Goal: Information Seeking & Learning: Understand process/instructions

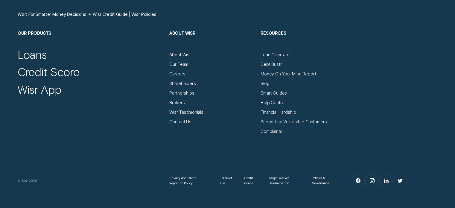
scroll to position [1156, 0]
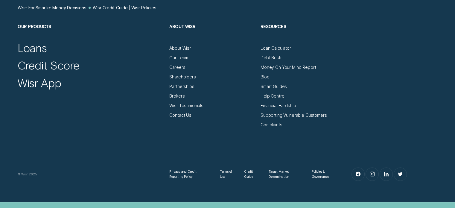
scroll to position [1116, 0]
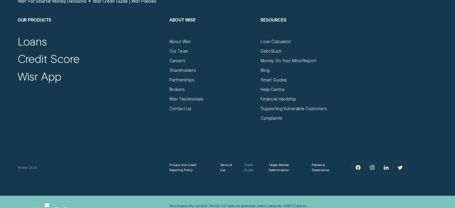
click at [249, 162] on div "Credit Guide" at bounding box center [251, 167] width 15 height 11
click at [250, 162] on div "Credit Guide" at bounding box center [251, 167] width 15 height 11
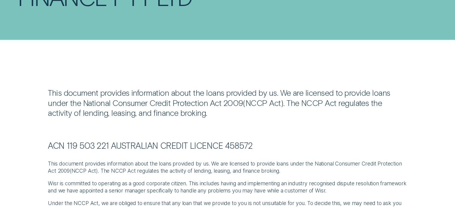
scroll to position [120, 0]
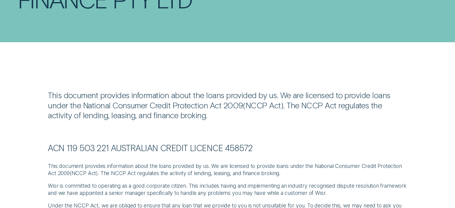
click at [179, 109] on div "This document provides information about the loans provided by us. We are licen…" at bounding box center [227, 117] width 359 height 54
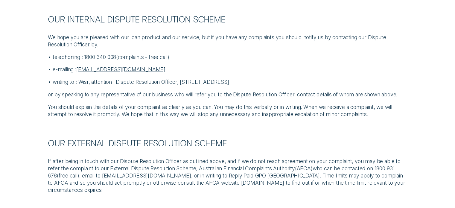
scroll to position [479, 0]
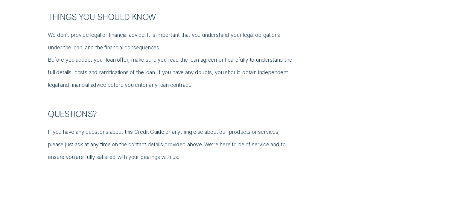
drag, startPoint x: 298, startPoint y: 162, endPoint x: 298, endPoint y: 142, distance: 20.3
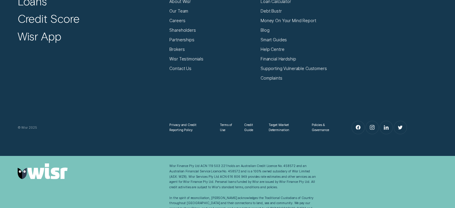
scroll to position [1167, 0]
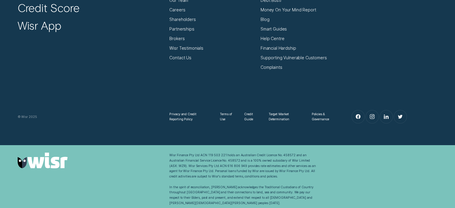
click at [255, 186] on div "Wisr Finance Pty Ltd ACN 119 503 221 holds an Australian Credit Licence No. 458…" at bounding box center [242, 179] width 147 height 53
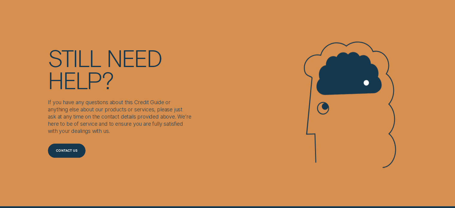
scroll to position [1047, 0]
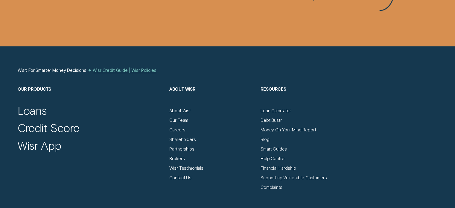
click at [108, 72] on div "Wisr Credit Guide | Wisr Policies" at bounding box center [124, 70] width 63 height 5
click at [118, 72] on div "Wisr Credit Guide | Wisr Policies" at bounding box center [124, 70] width 63 height 5
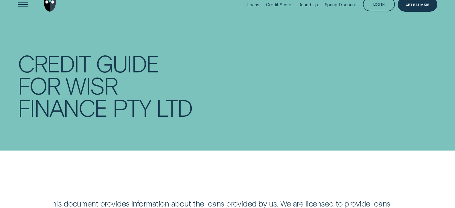
scroll to position [0, 0]
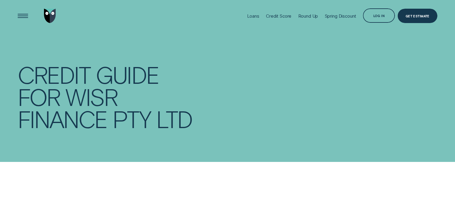
click at [152, 138] on div "Credit Guide for Wisr Finance Pty Ltd" at bounding box center [228, 112] width 420 height 224
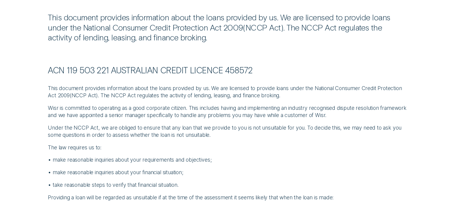
scroll to position [199, 0]
